Goal: Information Seeking & Learning: Find contact information

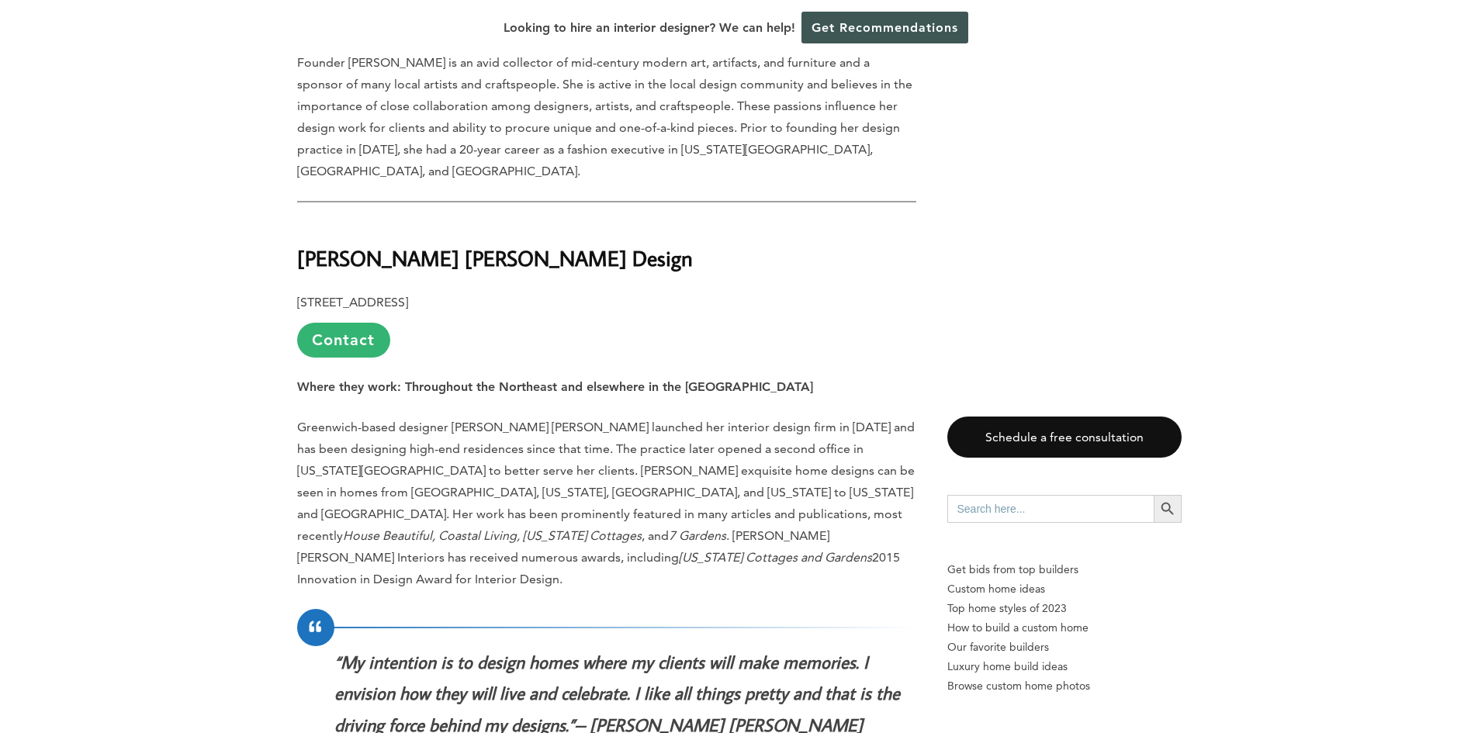
scroll to position [2250, 0]
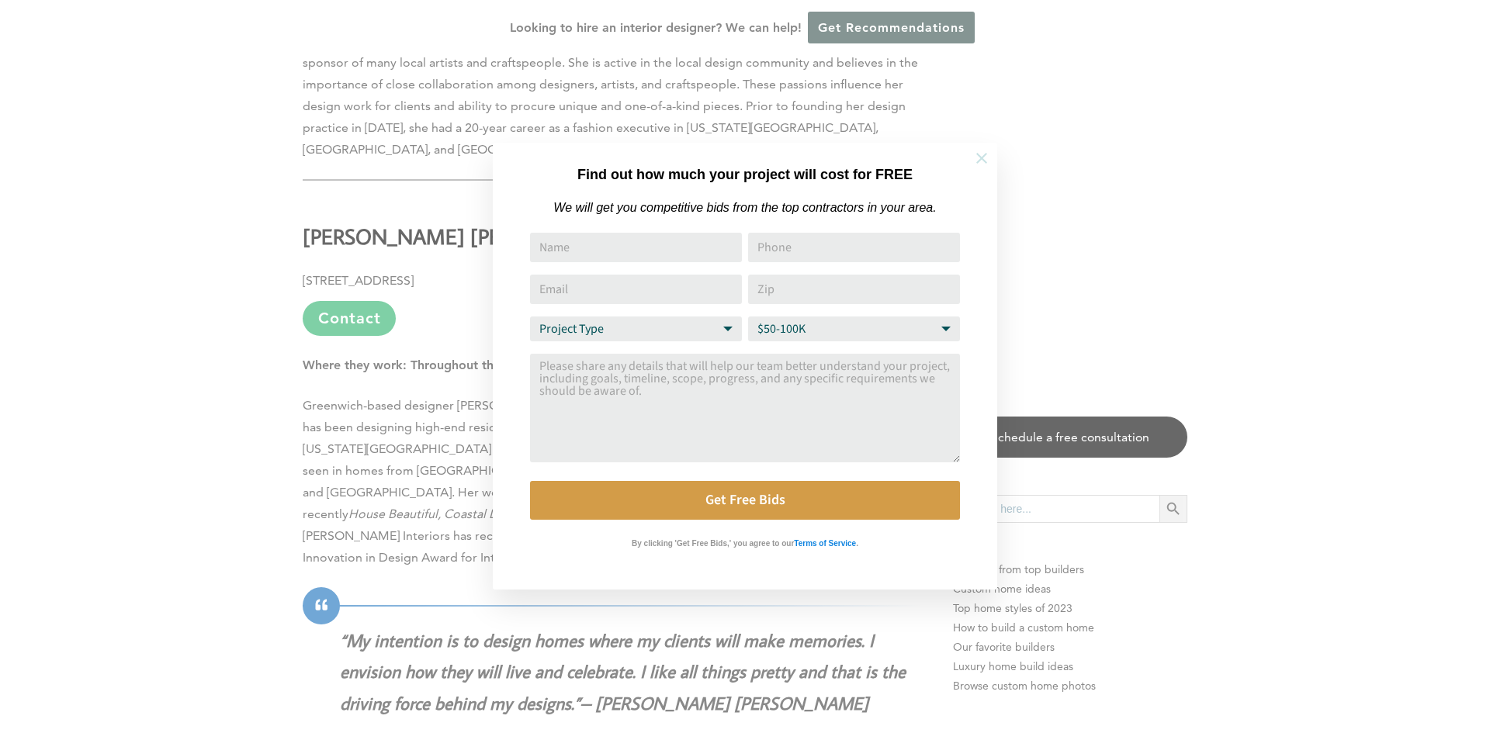
click at [978, 157] on icon at bounding box center [981, 158] width 17 height 17
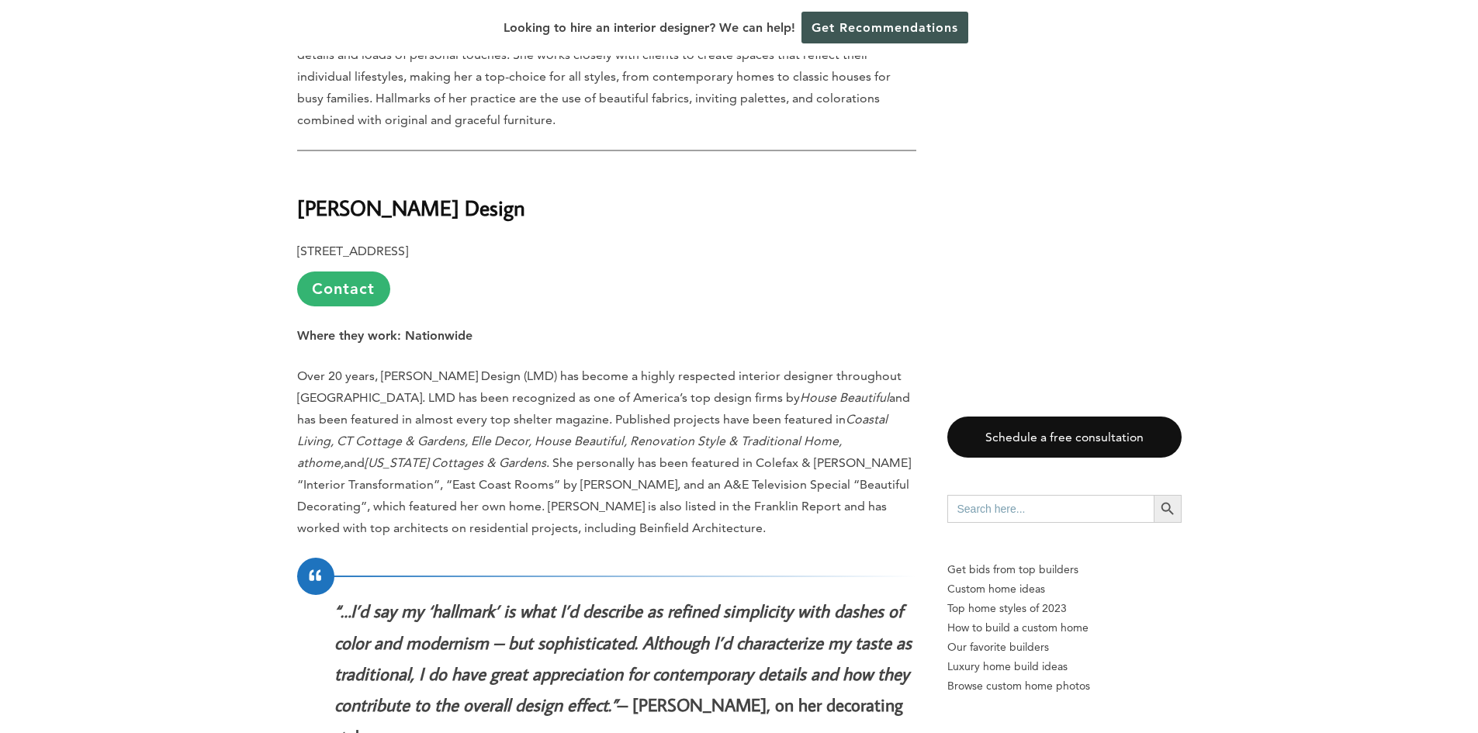
scroll to position [2793, 0]
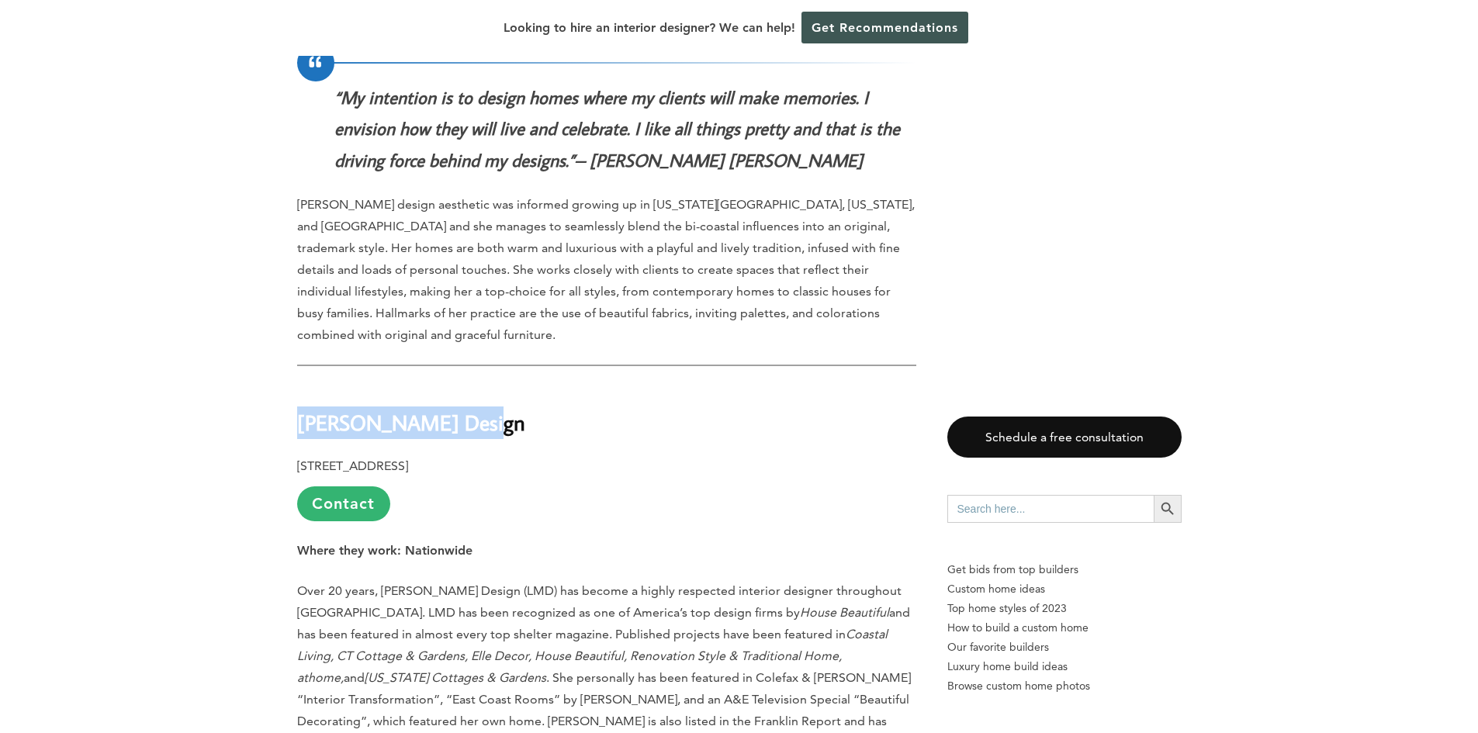
drag, startPoint x: 488, startPoint y: 297, endPoint x: 297, endPoint y: 295, distance: 190.9
click at [297, 385] on h2 "[PERSON_NAME] Design" at bounding box center [606, 412] width 619 height 54
copy strong "[PERSON_NAME] Design"
click at [460, 455] on p "111 Rowayton Ave, Norwalk, CT 06853 Contact" at bounding box center [606, 488] width 619 height 66
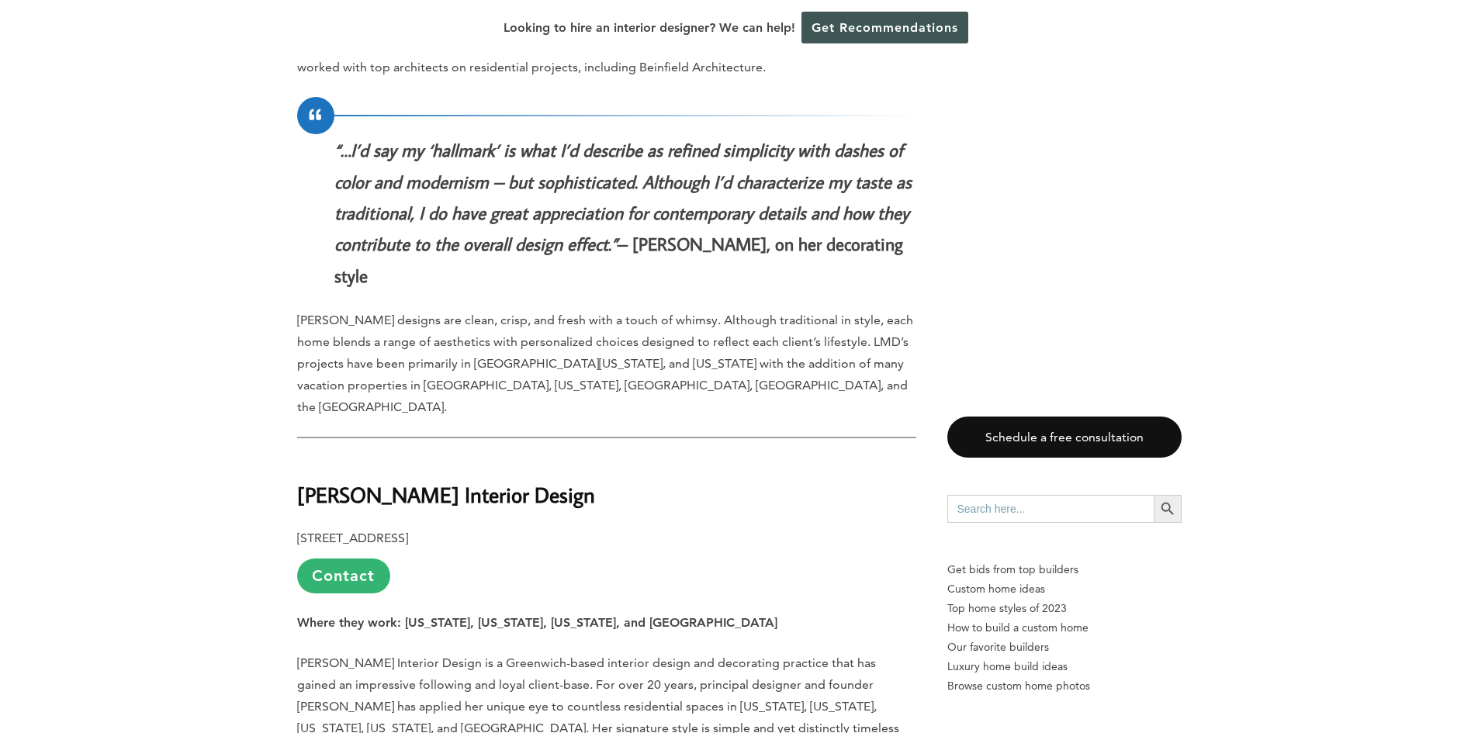
scroll to position [3492, 0]
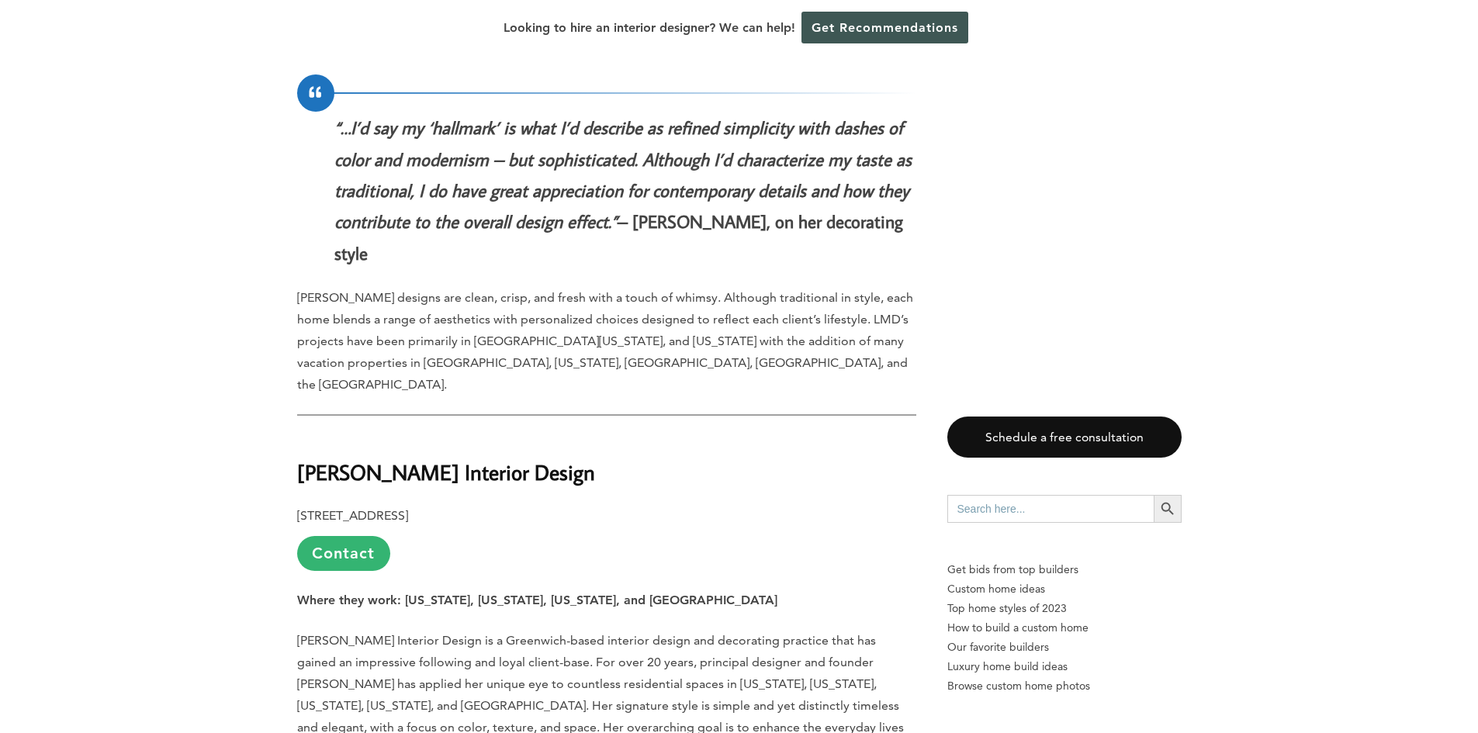
drag, startPoint x: 580, startPoint y: 286, endPoint x: 298, endPoint y: 294, distance: 282.6
click at [298, 435] on h2 "[PERSON_NAME] Interior Design" at bounding box center [606, 462] width 619 height 54
copy strong "[PERSON_NAME] Interior Design"
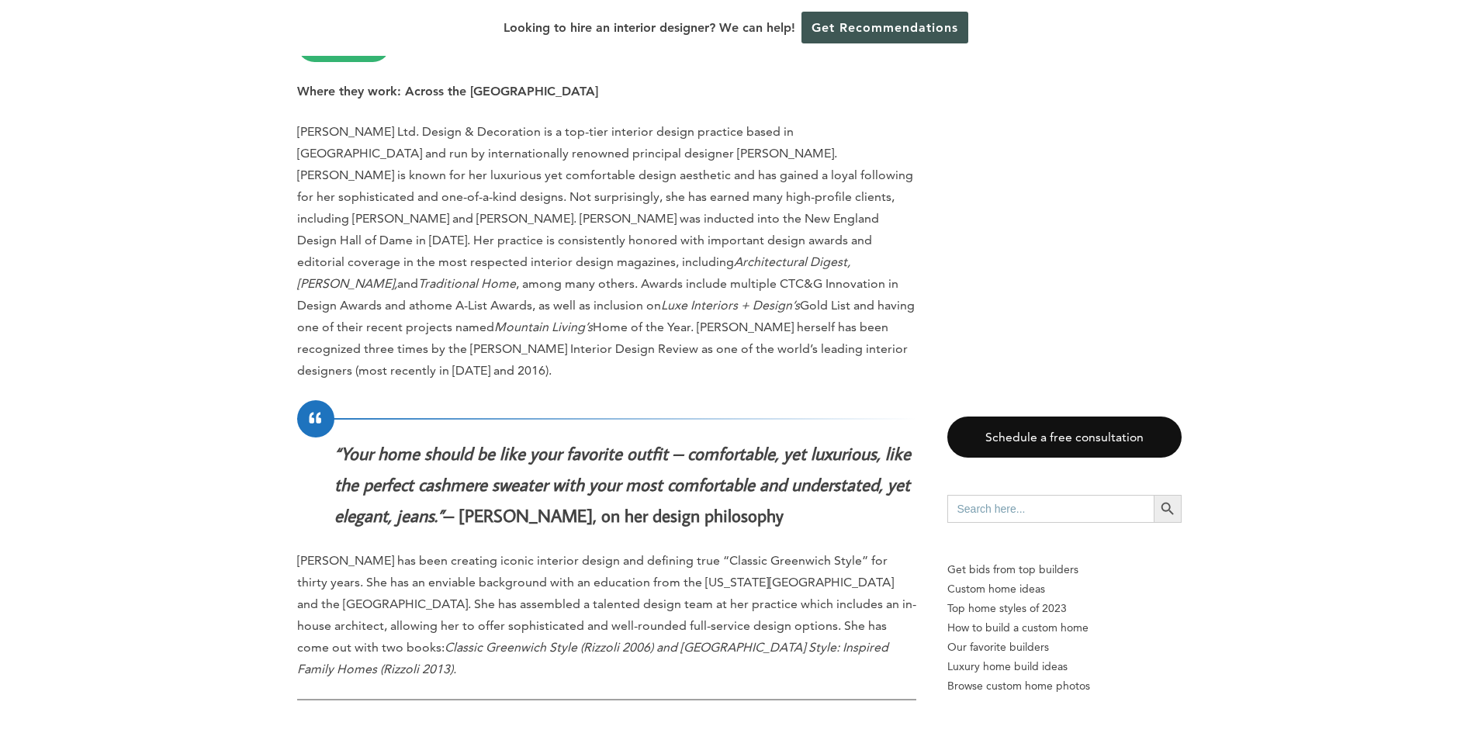
scroll to position [8225, 0]
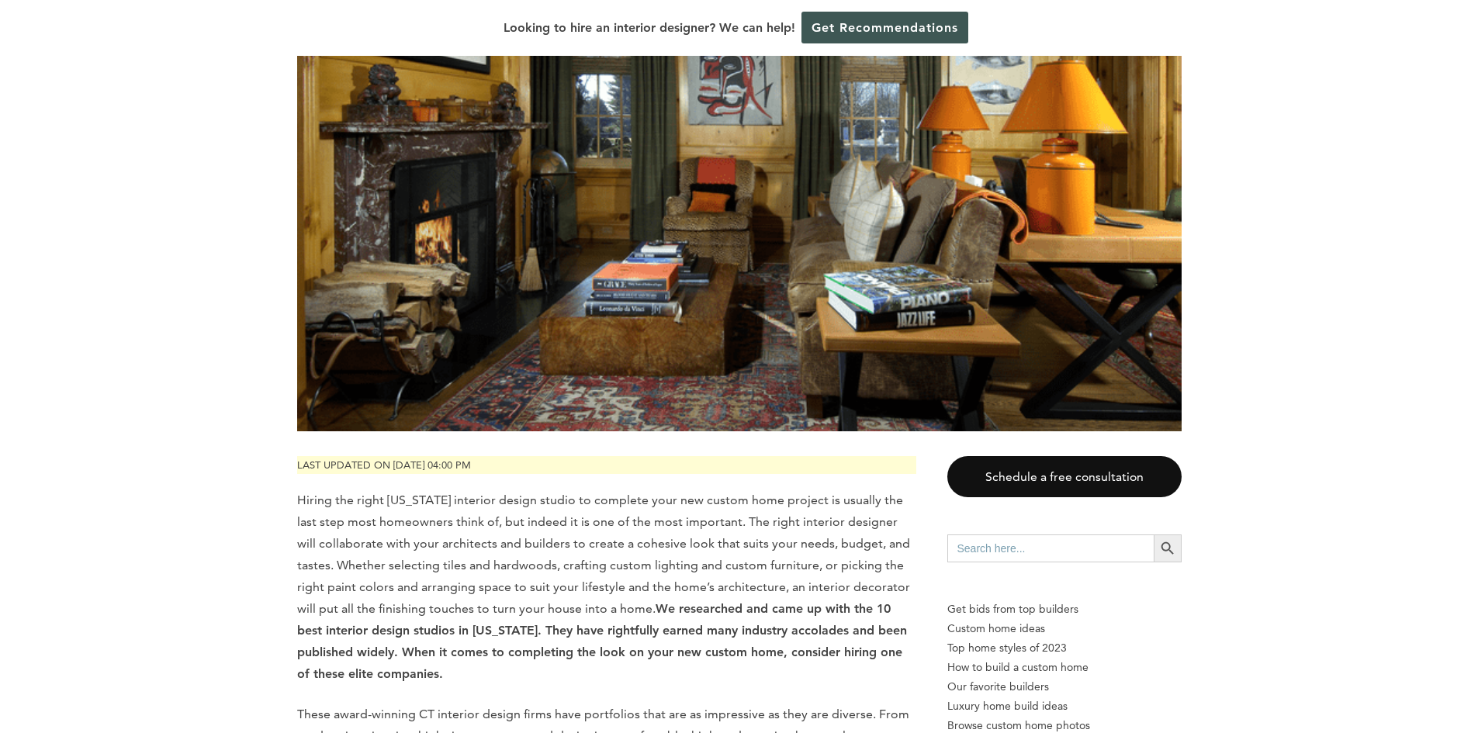
scroll to position [466, 0]
